Goal: Contribute content: Add original content to the website for others to see

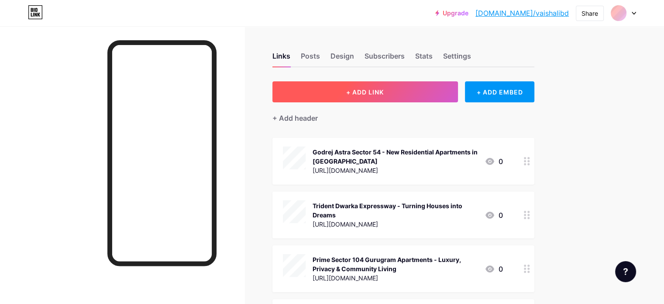
click at [424, 91] on button "+ ADD LINK" at bounding box center [366, 91] width 186 height 21
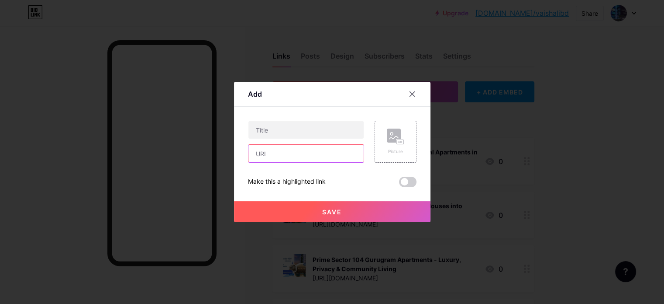
click at [299, 147] on input "text" at bounding box center [306, 153] width 115 height 17
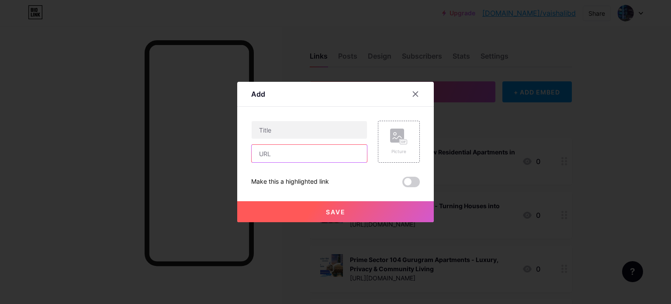
paste input "[URL][DOMAIN_NAME][PERSON_NAME]"
type input "[URL][DOMAIN_NAME][PERSON_NAME]"
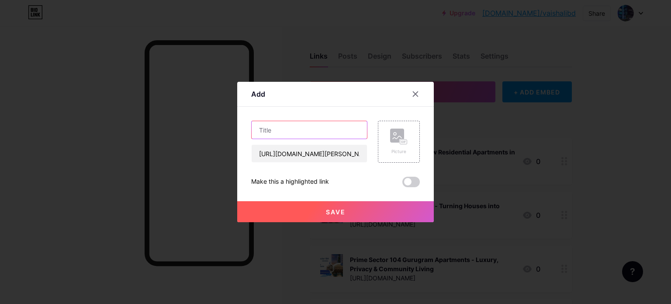
click at [275, 124] on input "text" at bounding box center [309, 129] width 115 height 17
click at [308, 134] on input "text" at bounding box center [309, 129] width 115 height 17
paste input "Kalpataru [PERSON_NAME] Borivali West | Premium Apartments In [GEOGRAPHIC_DATA]"
type input "Kalpataru [PERSON_NAME] Borivali West | Premium Apartments In [GEOGRAPHIC_DATA]"
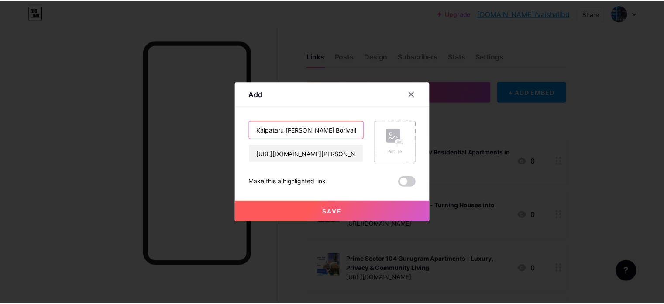
scroll to position [0, 83]
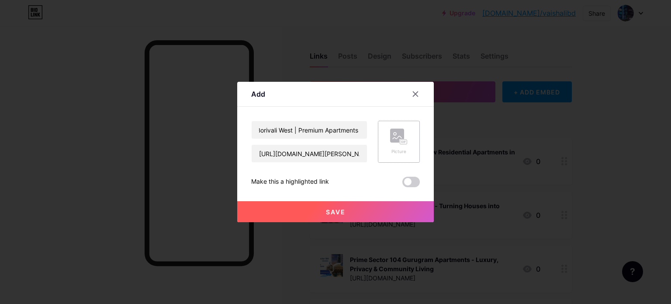
click at [401, 141] on rect at bounding box center [403, 142] width 7 height 4
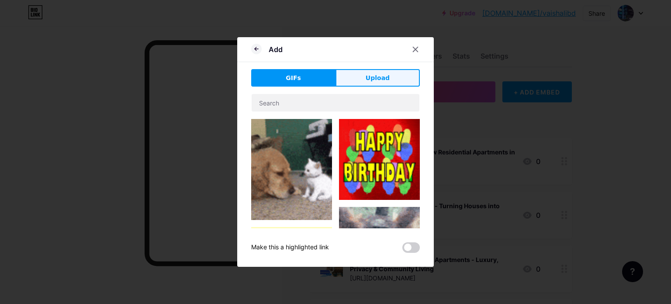
click at [373, 78] on span "Upload" at bounding box center [378, 77] width 24 height 9
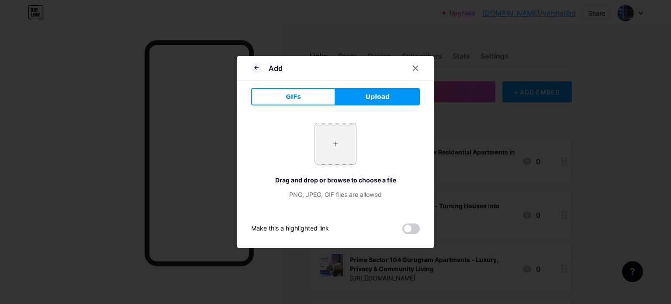
click at [338, 144] on input "file" at bounding box center [335, 143] width 41 height 41
type input "C:\fakepath\3.jpg"
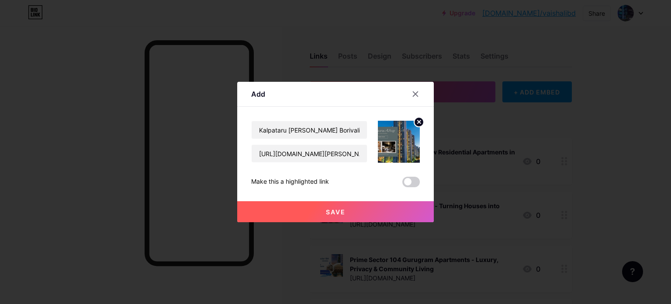
click at [330, 212] on span "Save" at bounding box center [336, 211] width 20 height 7
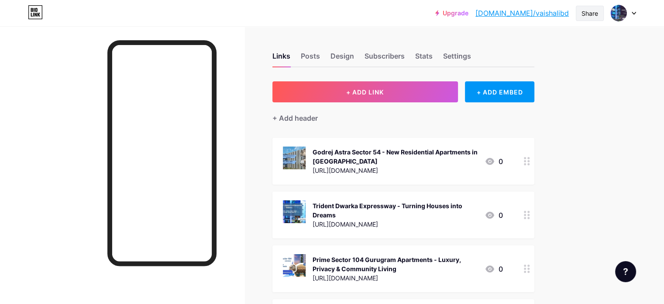
click at [594, 10] on div "Share" at bounding box center [590, 13] width 17 height 9
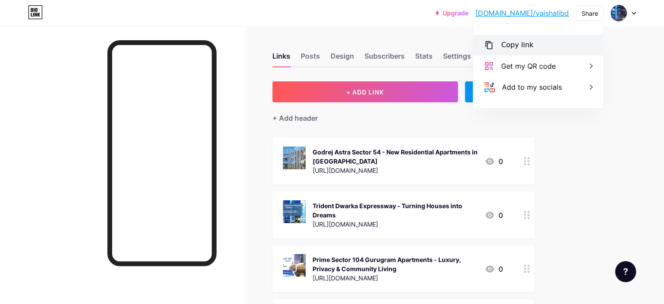
click at [511, 51] on div "Copy link" at bounding box center [538, 45] width 130 height 21
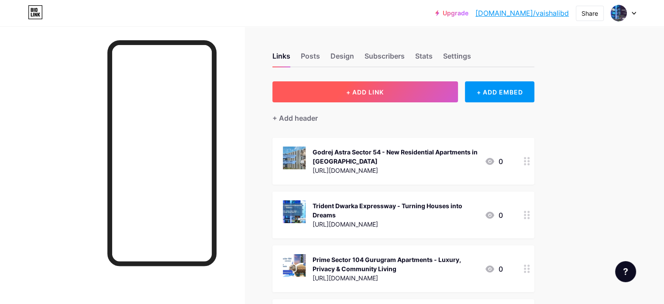
click at [384, 94] on span "+ ADD LINK" at bounding box center [365, 91] width 38 height 7
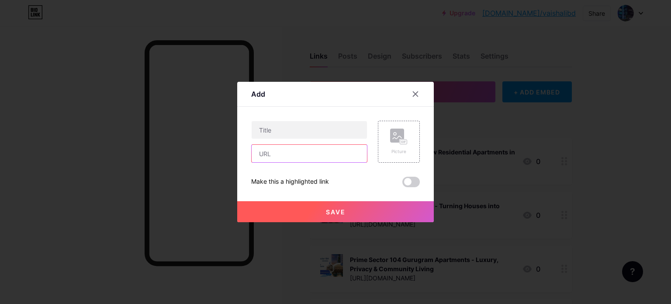
click at [338, 156] on input "text" at bounding box center [309, 153] width 115 height 17
paste input "[URL][DOMAIN_NAME]"
type input "[URL][DOMAIN_NAME]"
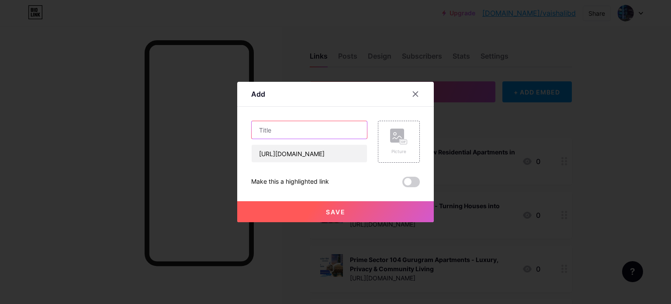
click at [294, 124] on input "text" at bounding box center [309, 129] width 115 height 17
paste input "#HiranandaniVersova #HiranandaniVersovaMumbai #HiranandaniVersovaAndheriWest #H…"
click at [292, 131] on input "#HiranandaniVersova #HiranandaniVersovaMumbai #HiranandaniVersovaAndheriWest #H…" at bounding box center [309, 129] width 115 height 17
type input "#HiranandaniVersova #HiranandaniVersovaMumbai #HiranandaniVersovaAndheriWest #H…"
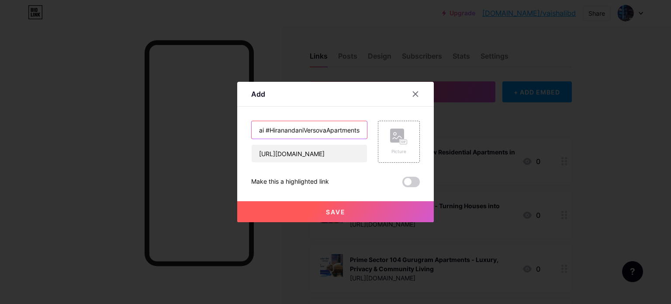
scroll to position [0, 0]
click at [331, 127] on input "text" at bounding box center [309, 129] width 115 height 17
paste input "Hiranandani Versova | Premium Residential Apartments In [GEOGRAPHIC_DATA]"
type input "Hiranandani Versova | Premium Residential Apartments In [GEOGRAPHIC_DATA]"
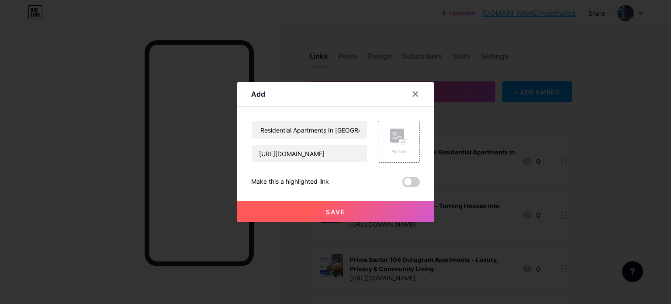
click at [382, 211] on button "Save" at bounding box center [335, 211] width 197 height 21
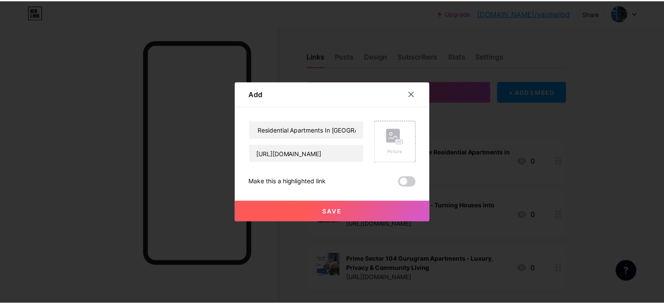
scroll to position [0, 0]
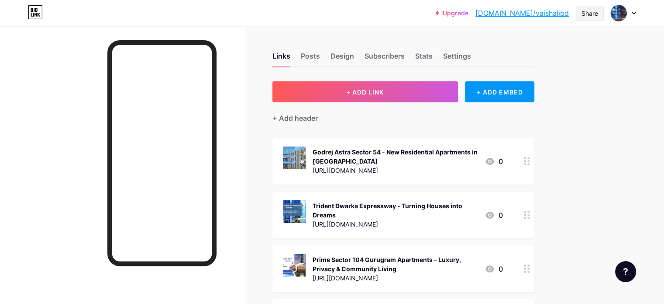
click at [592, 15] on div "Share" at bounding box center [590, 13] width 17 height 9
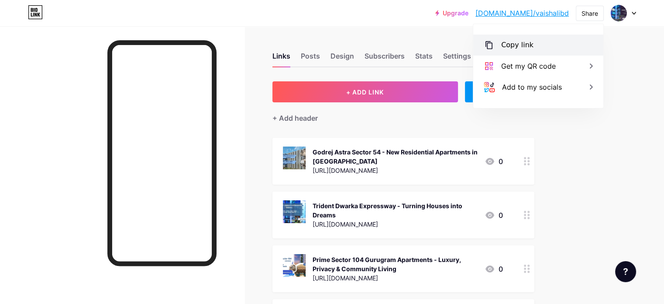
click at [515, 47] on div "Copy link" at bounding box center [517, 45] width 32 height 10
